Goal: Information Seeking & Learning: Learn about a topic

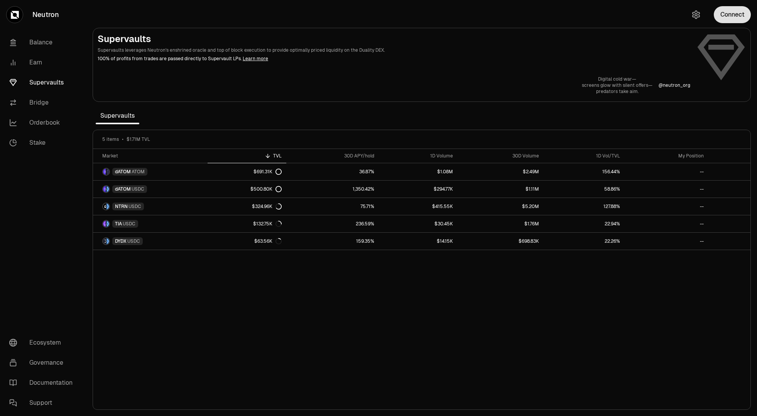
click at [728, 17] on button "Connect" at bounding box center [732, 14] width 37 height 17
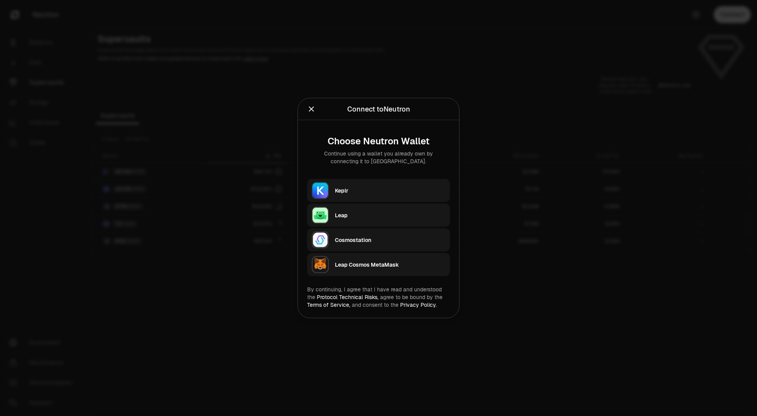
click at [358, 189] on div "Keplr" at bounding box center [390, 191] width 110 height 8
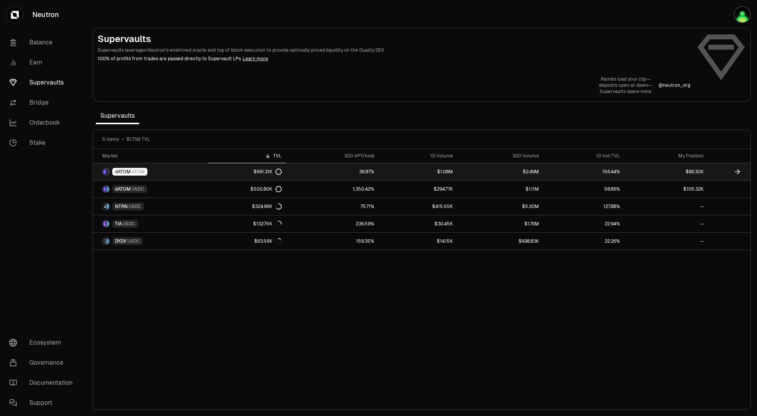
click at [668, 172] on link "$86.30K" at bounding box center [666, 171] width 84 height 17
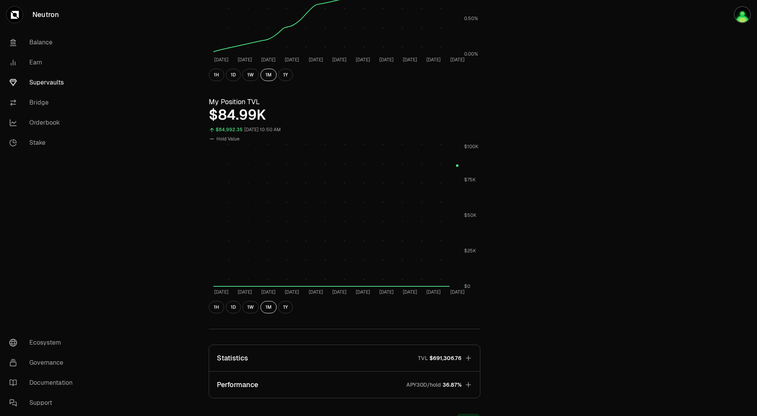
scroll to position [321, 0]
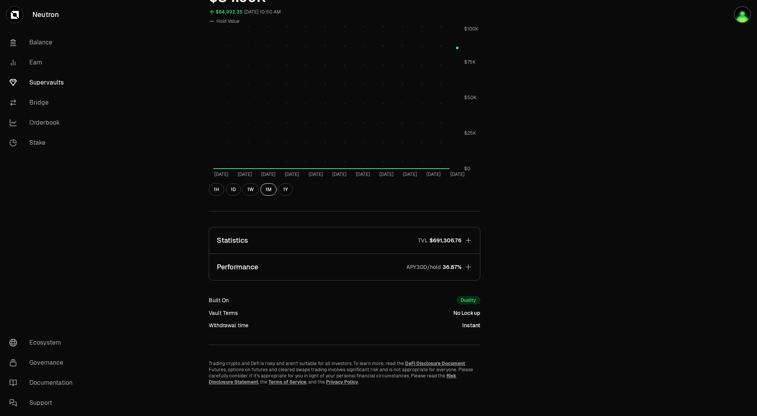
click at [458, 241] on span "$691,306.76" at bounding box center [445, 240] width 32 height 8
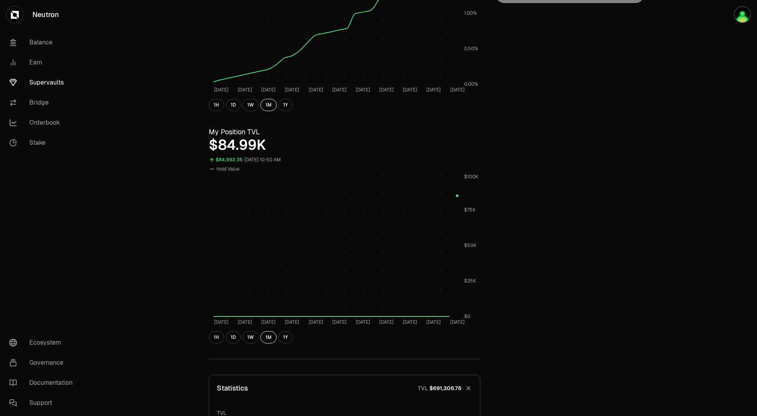
scroll to position [119, 0]
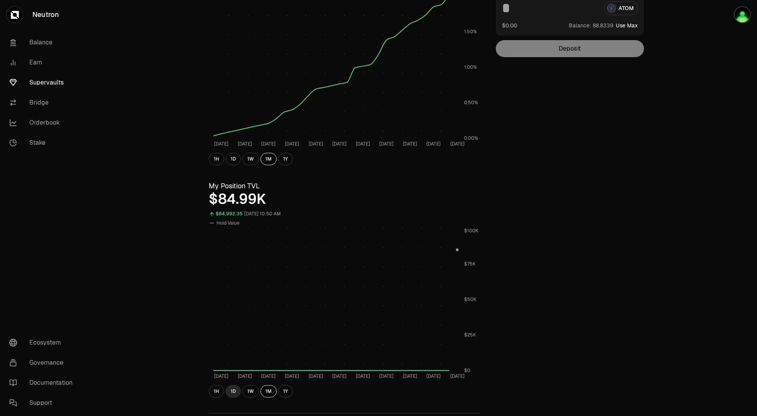
click at [233, 393] on button "1D" at bounding box center [233, 391] width 15 height 12
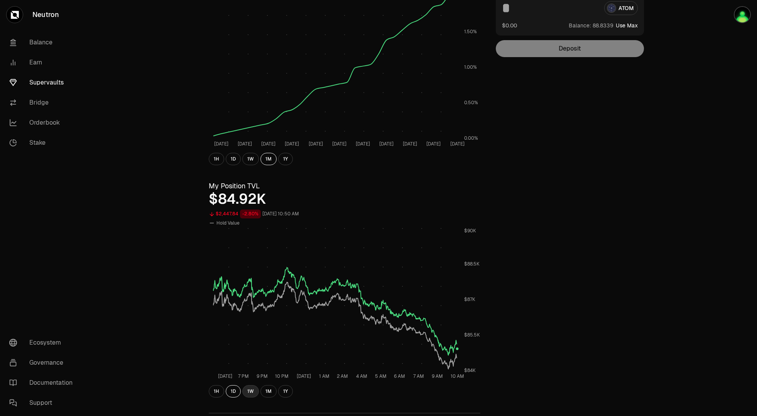
click at [250, 388] on button "1W" at bounding box center [250, 391] width 17 height 12
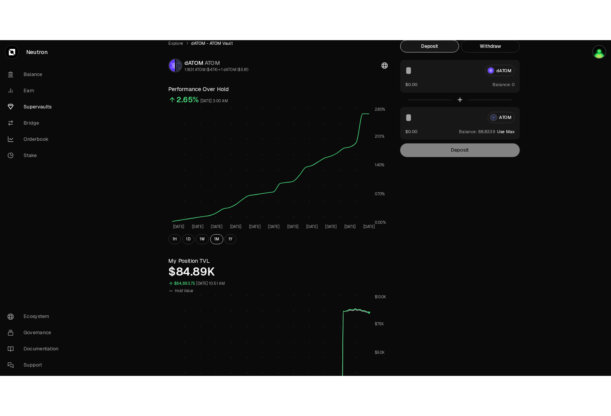
scroll to position [0, 0]
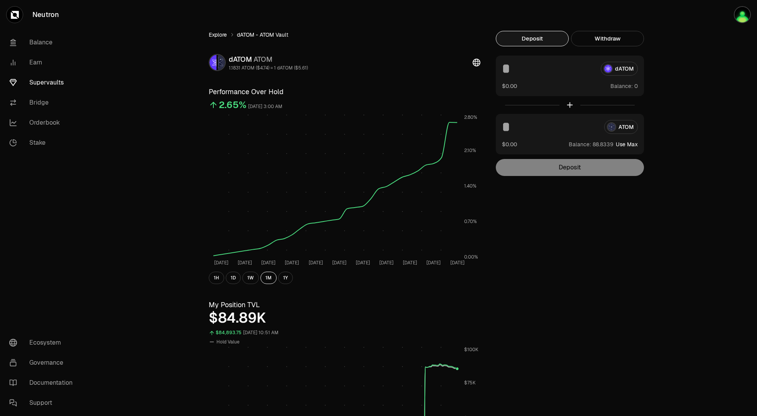
click at [218, 35] on link "Explore" at bounding box center [218, 35] width 18 height 8
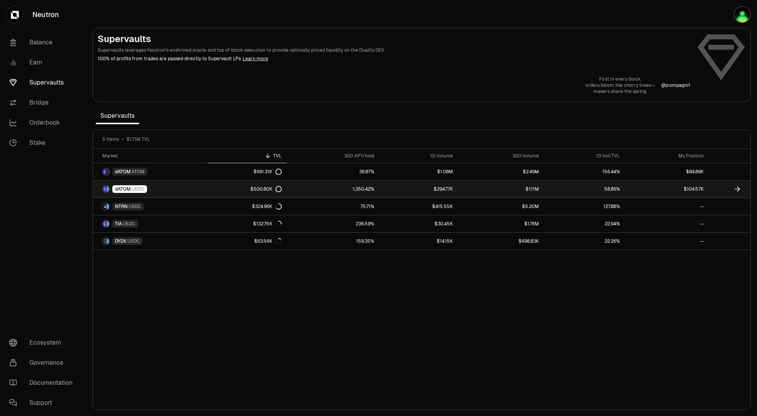
click at [699, 192] on link "$104.57K" at bounding box center [666, 189] width 84 height 17
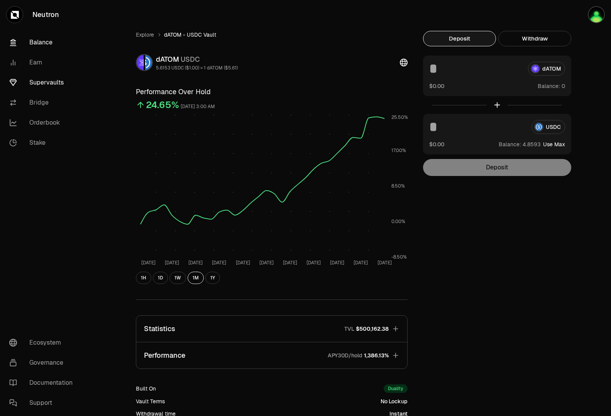
click at [36, 46] on link "Balance" at bounding box center [43, 42] width 80 height 20
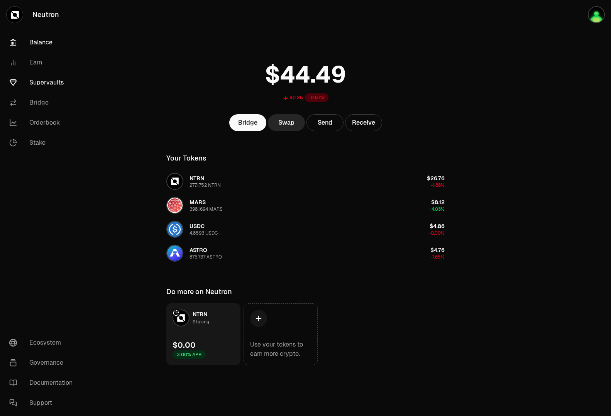
click at [47, 85] on link "Supervaults" at bounding box center [43, 83] width 80 height 20
